Goal: Task Accomplishment & Management: Manage account settings

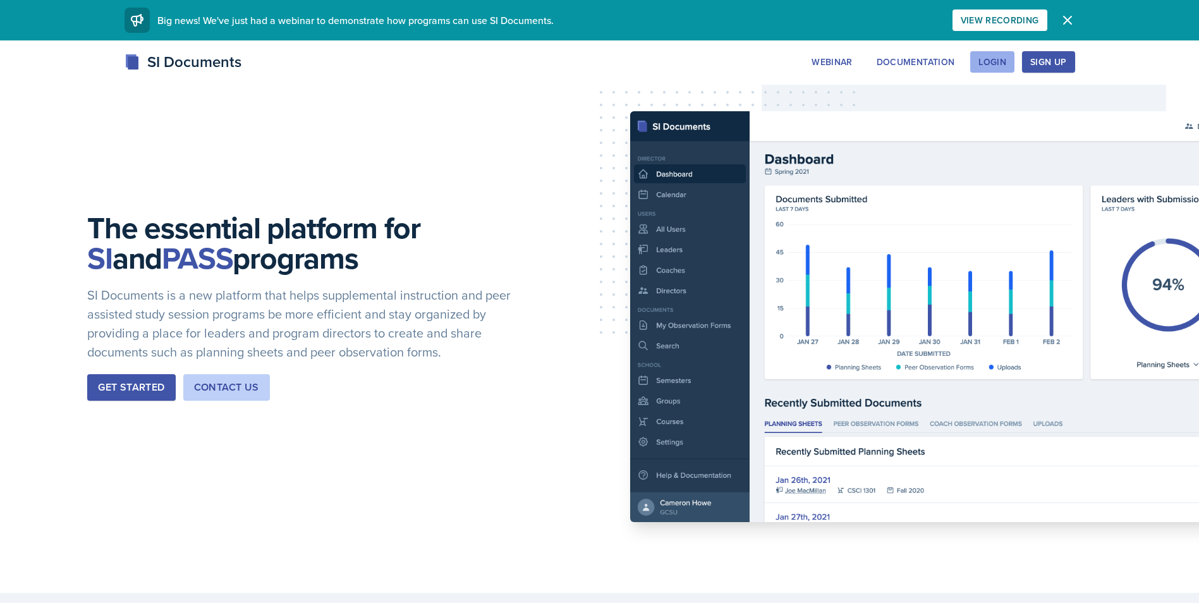
click at [1004, 61] on div "Login" at bounding box center [992, 62] width 28 height 10
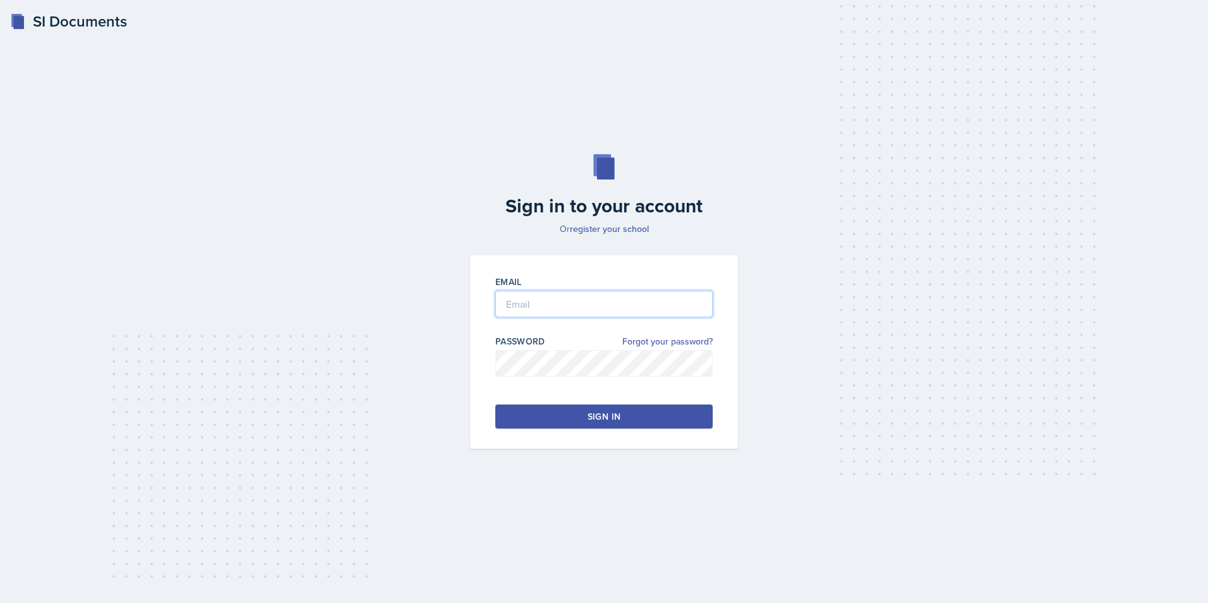
type input "[PERSON_NAME][EMAIL_ADDRESS][DOMAIN_NAME]"
click at [606, 420] on div "Sign in" at bounding box center [604, 416] width 33 height 13
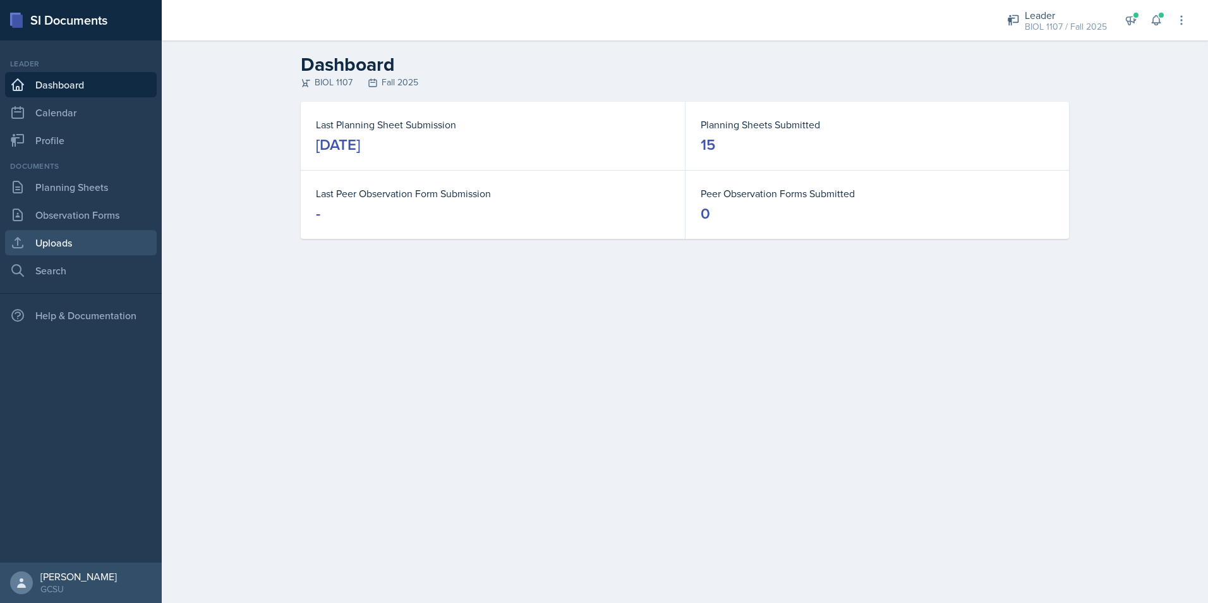
click at [91, 236] on link "Uploads" at bounding box center [81, 242] width 152 height 25
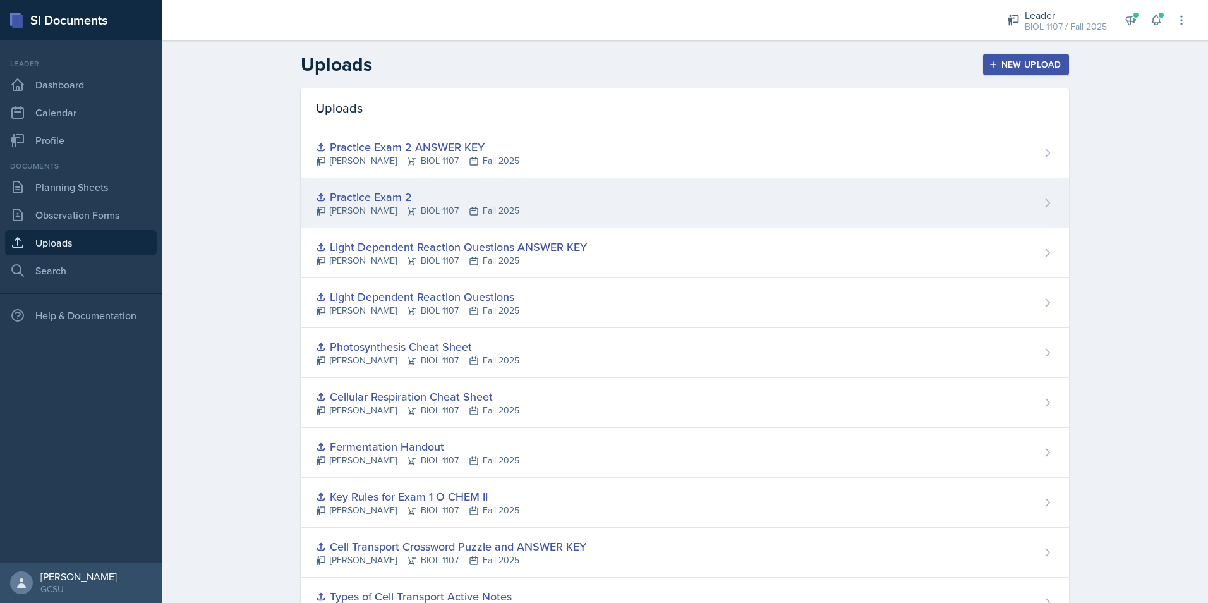
click at [531, 198] on div "Practice Exam 2 [PERSON_NAME] BIOL 1107 Fall 2025" at bounding box center [685, 203] width 768 height 50
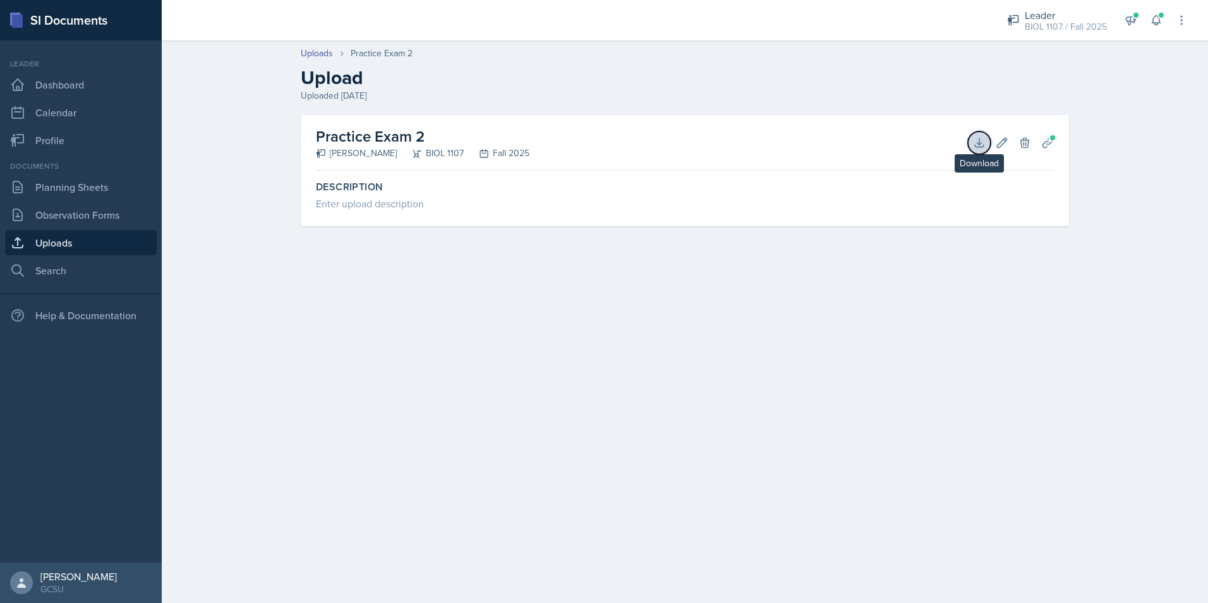
click at [978, 145] on icon at bounding box center [979, 142] width 13 height 13
